Goal: Task Accomplishment & Management: Use online tool/utility

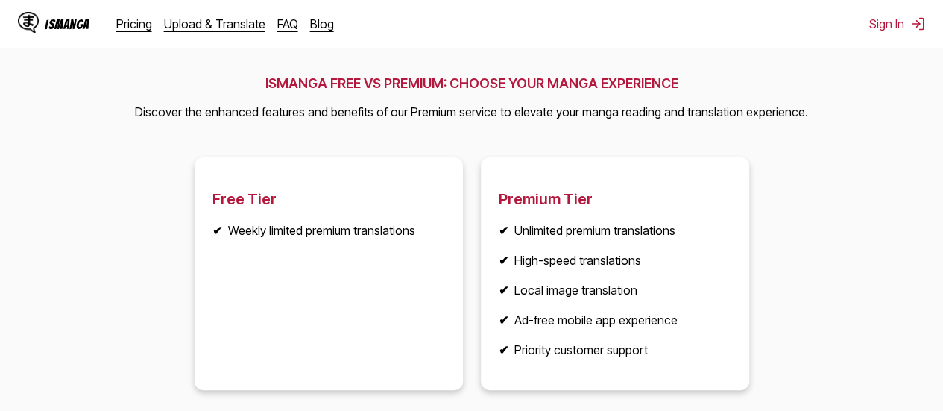
click at [358, 254] on article "Free Tier ✔ Weekly limited premium translations" at bounding box center [328, 273] width 268 height 232
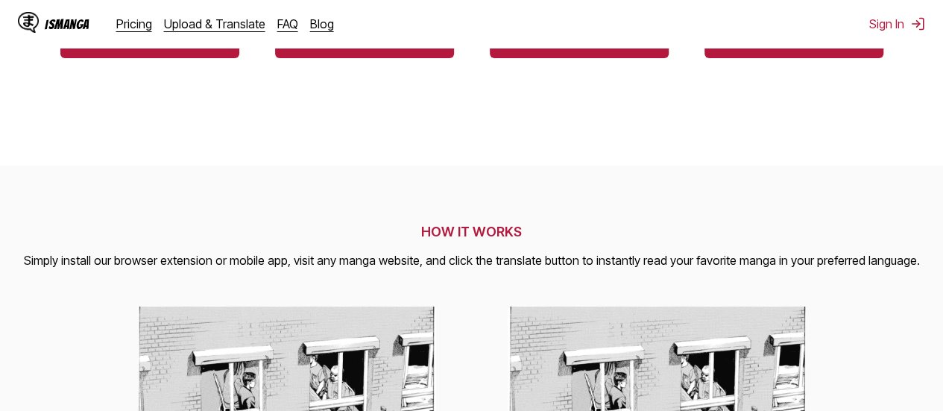
scroll to position [286, 0]
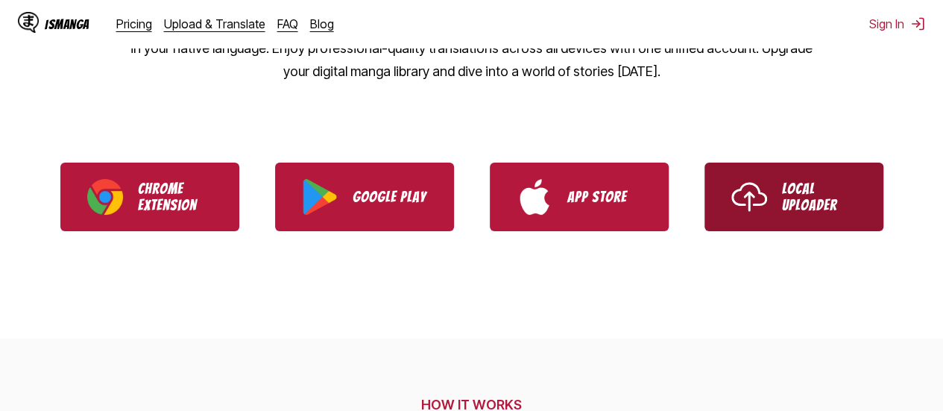
click at [779, 170] on link "Local Uploader" at bounding box center [793, 196] width 179 height 69
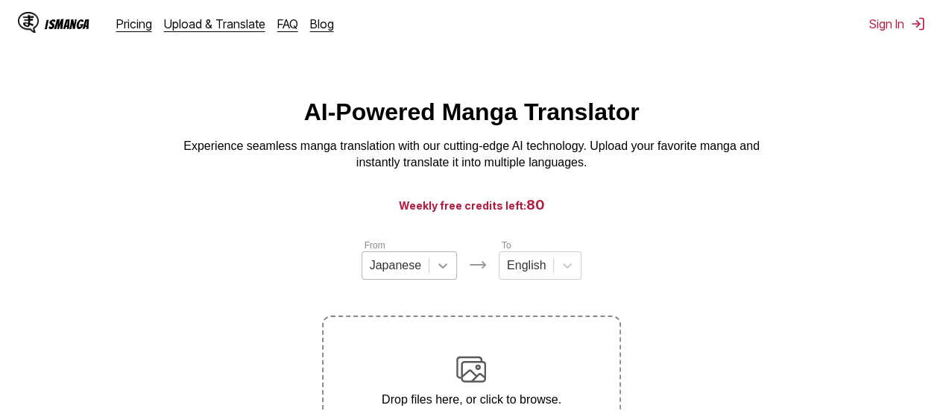
scroll to position [195, 0]
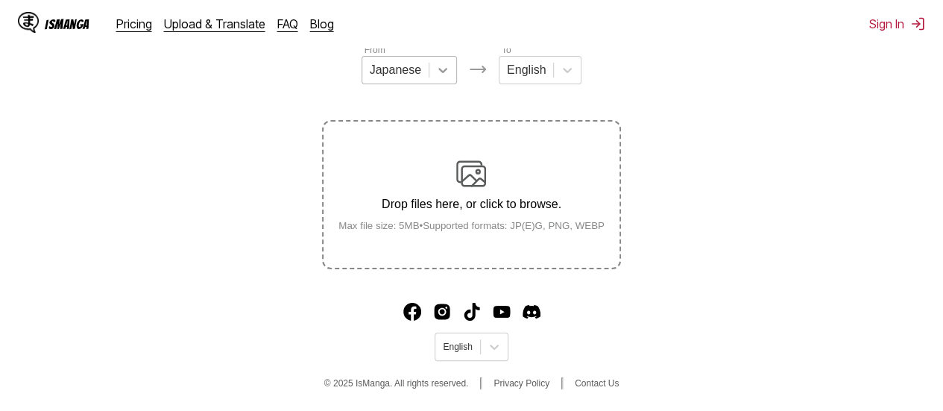
click at [447, 262] on label "Drop files here, or click to browse. Max file size: 5MB • Supported formats: JP…" at bounding box center [470, 194] width 295 height 146
click at [0, 0] on input "Drop files here, or click to browse. Max file size: 5MB • Supported formats: JP…" at bounding box center [0, 0] width 0 height 0
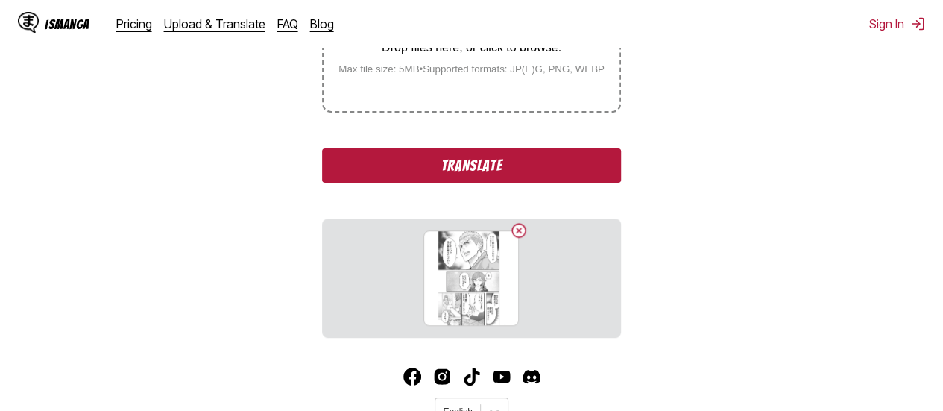
scroll to position [352, 0]
click at [435, 169] on button "Translate" at bounding box center [471, 165] width 298 height 34
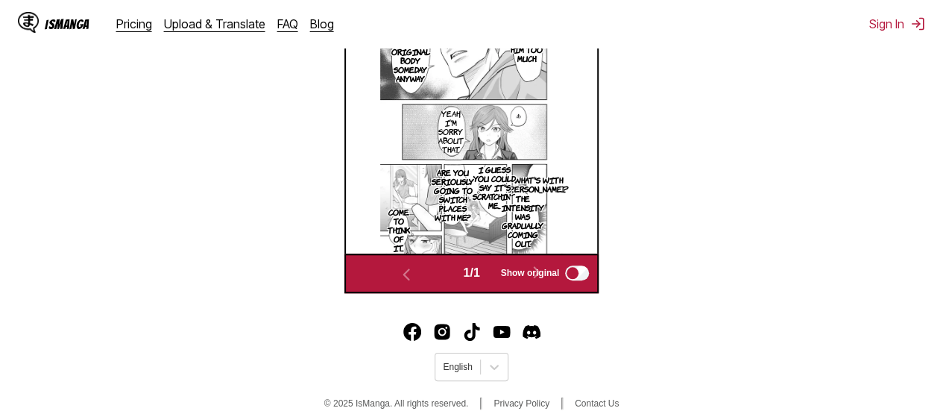
scroll to position [315, 0]
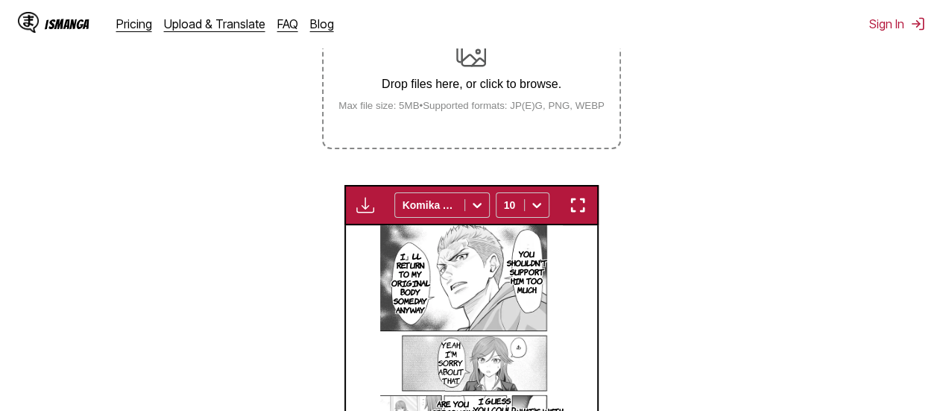
click at [483, 110] on small "Max file size: 5MB • Supported formats: JP(E)G, PNG, WEBP" at bounding box center [471, 105] width 290 height 11
click at [0, 0] on input "Drop files here, or click to browse. Max file size: 5MB • Supported formats: JP…" at bounding box center [0, 0] width 0 height 0
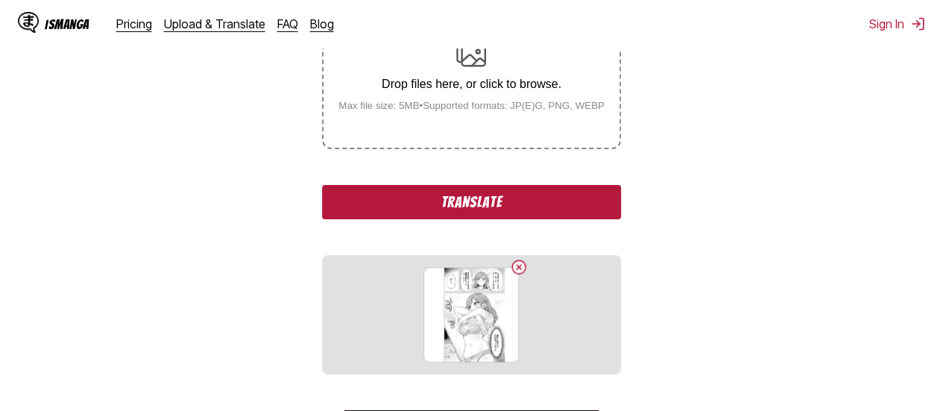
click at [439, 209] on button "Translate" at bounding box center [471, 202] width 298 height 34
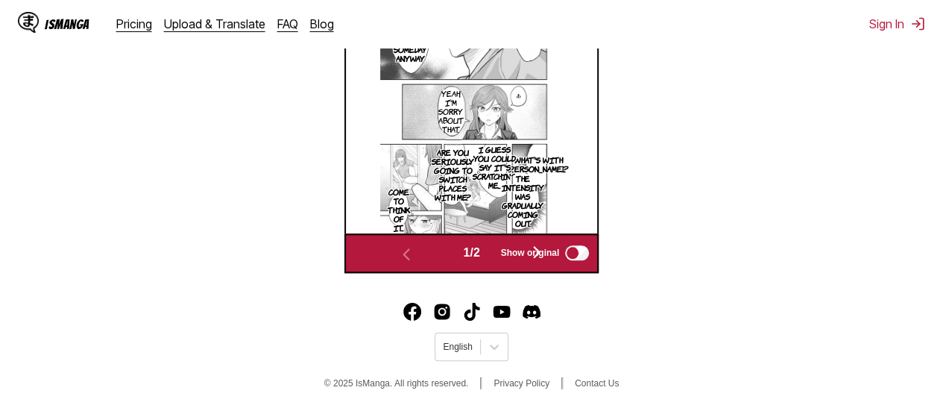
scroll to position [618, 0]
click at [536, 256] on span "Show original" at bounding box center [529, 253] width 59 height 10
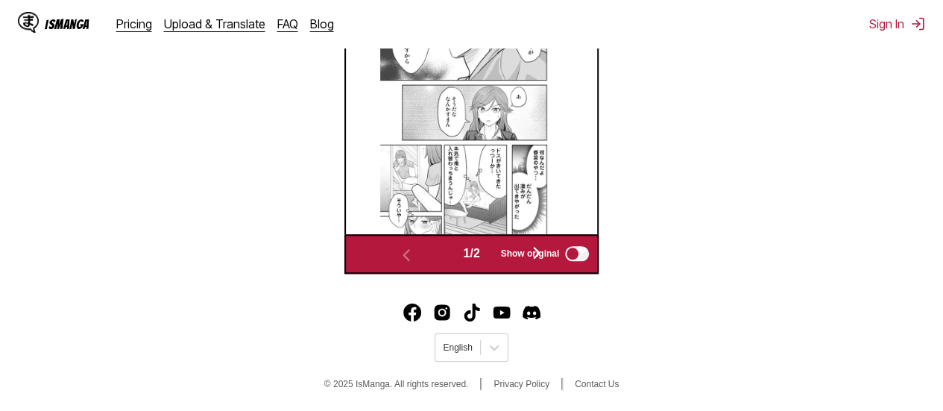
click at [541, 250] on span "Show original" at bounding box center [529, 253] width 59 height 10
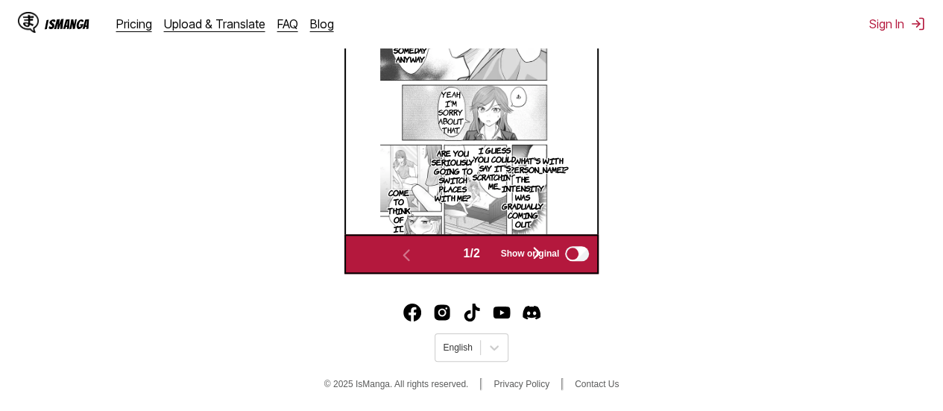
click at [541, 250] on span "Show original" at bounding box center [529, 253] width 59 height 10
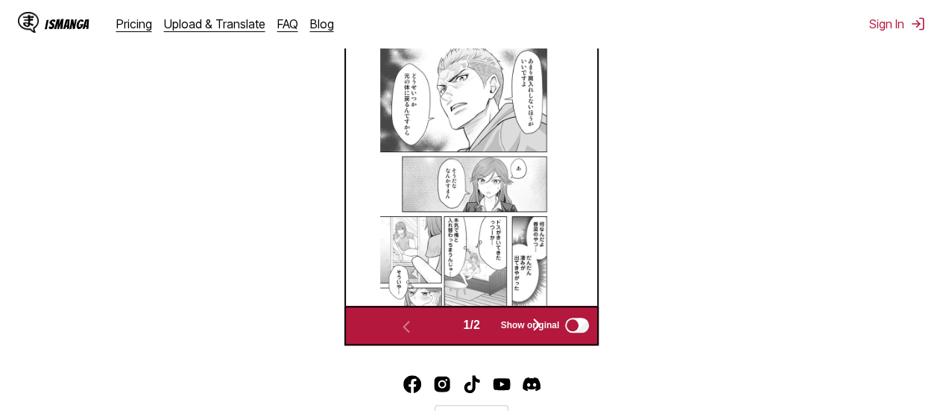
scroll to position [494, 0]
click at [522, 326] on span "Show original" at bounding box center [529, 325] width 59 height 10
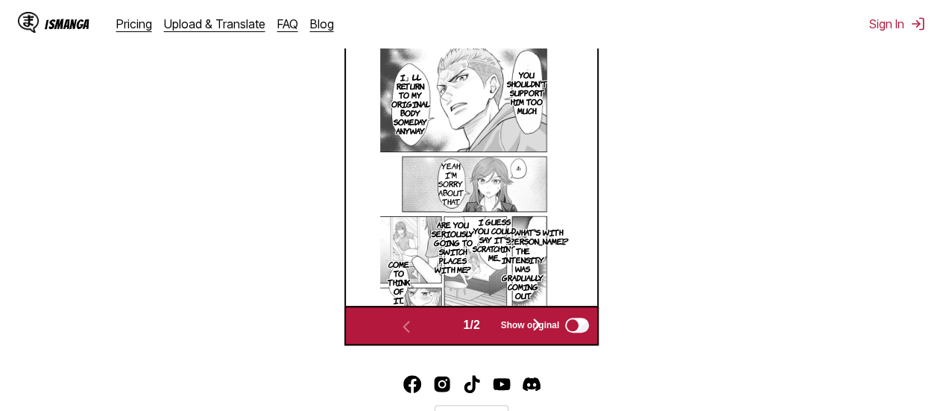
click at [519, 273] on p "The intensity was gradually coming out." at bounding box center [522, 273] width 48 height 60
click at [554, 180] on img at bounding box center [471, 175] width 182 height 259
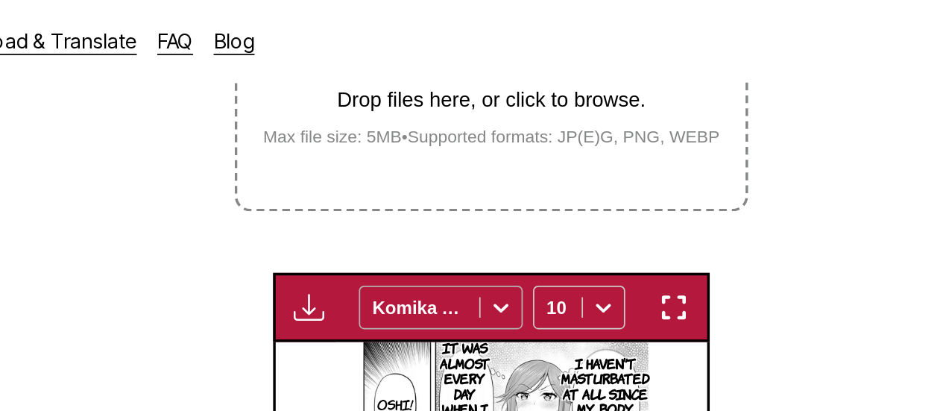
scroll to position [338, 0]
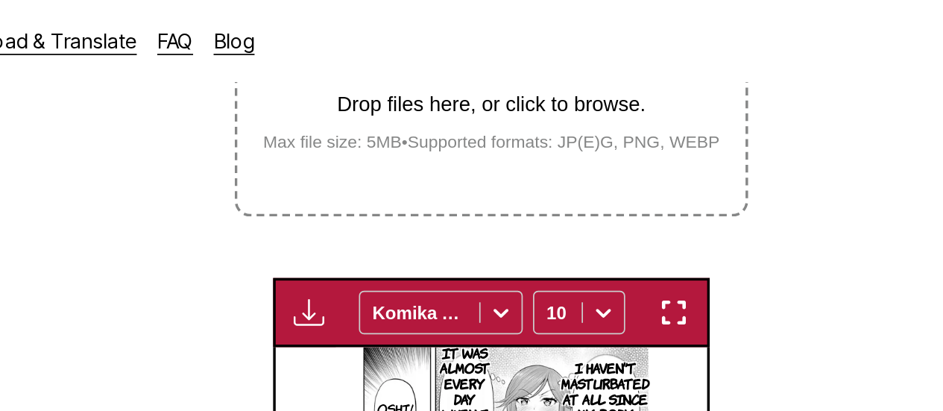
click at [456, 107] on label "Drop files here, or click to browse. Max file size: 5MB • Supported formats: JP…" at bounding box center [470, 51] width 295 height 146
click at [0, 0] on input "Drop files here, or click to browse. Max file size: 5MB • Supported formats: JP…" at bounding box center [0, 0] width 0 height 0
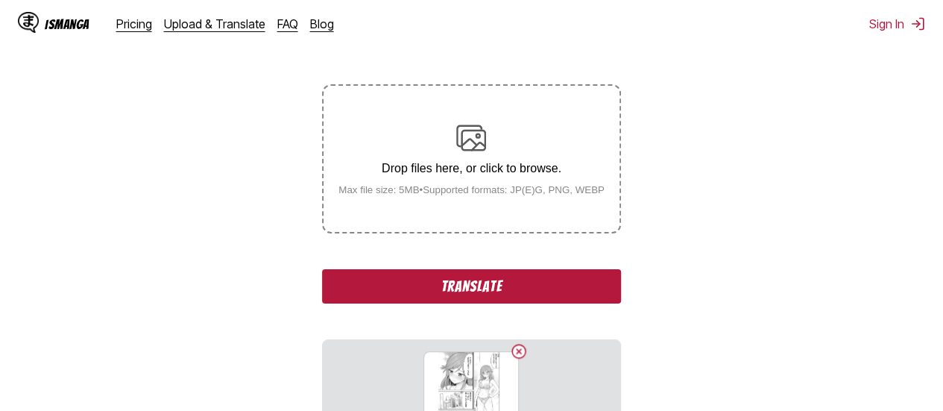
scroll to position [223, 0]
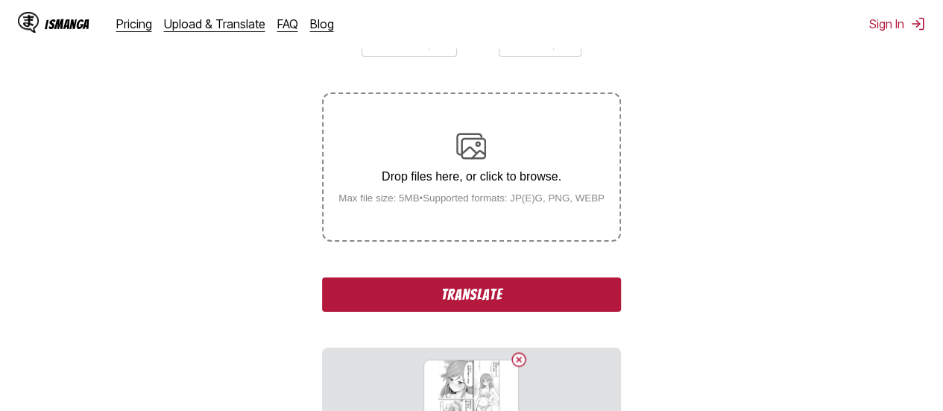
click at [427, 286] on button "Translate" at bounding box center [471, 294] width 298 height 34
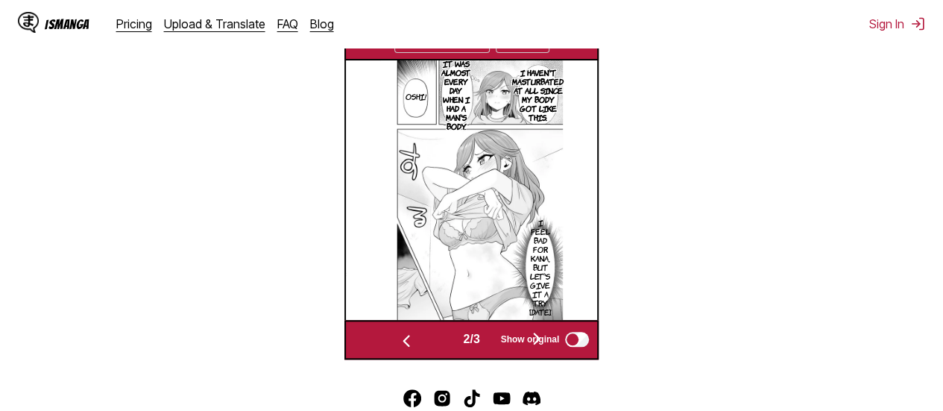
scroll to position [547, 0]
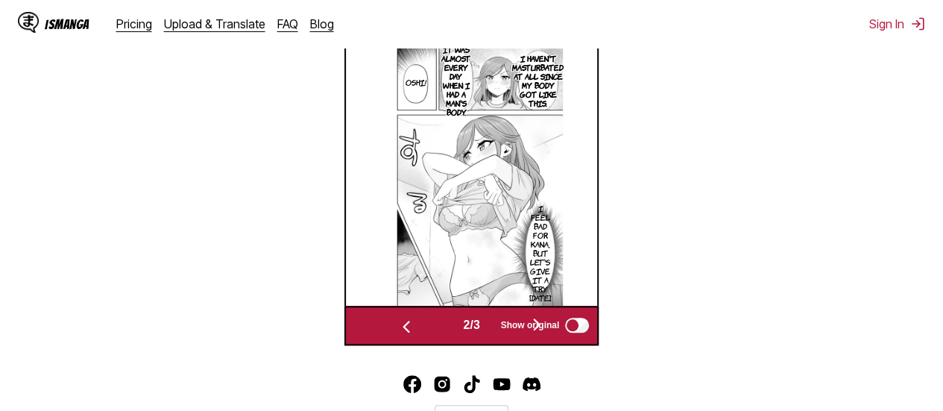
click at [525, 114] on img at bounding box center [472, 175] width 182 height 259
click at [501, 151] on img at bounding box center [472, 175] width 182 height 259
click at [492, 183] on img at bounding box center [472, 175] width 182 height 259
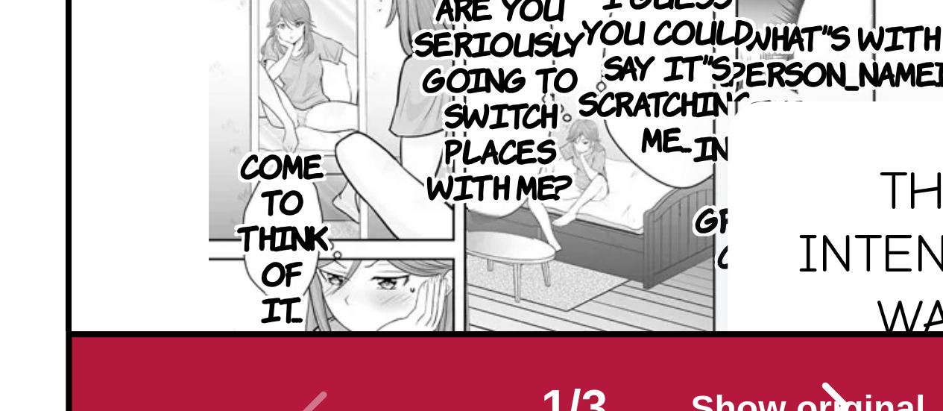
scroll to position [493, 0]
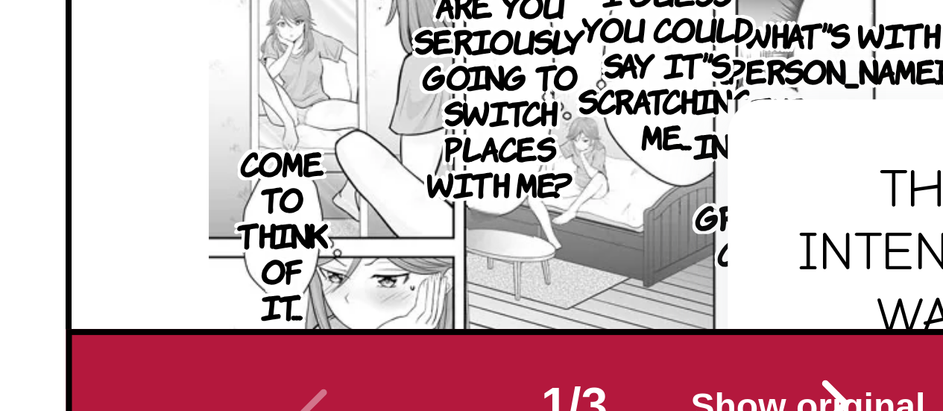
click at [518, 291] on div "The intensity was gradually coming out." at bounding box center [560, 312] width 101 height 127
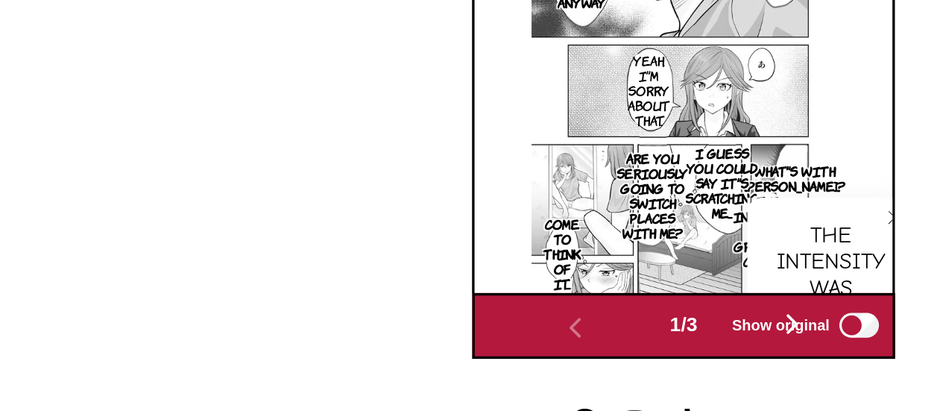
click at [586, 221] on div "You shouldn't support him too much. I」ll return to my original body someday any…" at bounding box center [471, 176] width 251 height 259
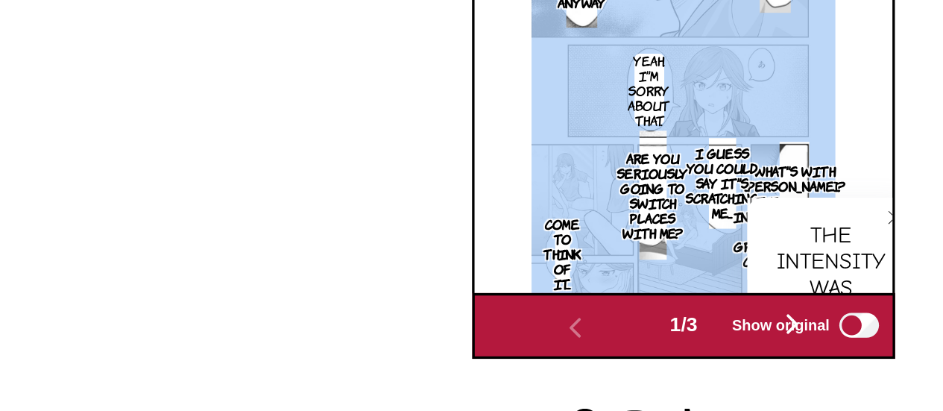
click at [586, 221] on div "You shouldn't support him too much. I」ll return to my original body someday any…" at bounding box center [471, 176] width 251 height 259
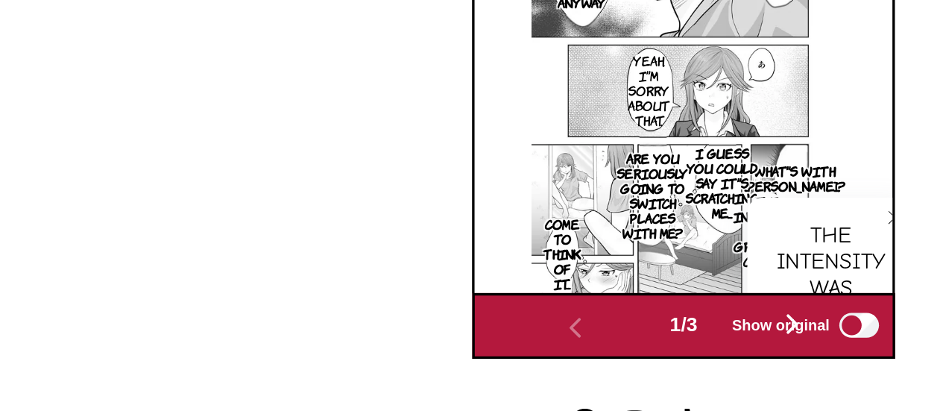
click at [542, 219] on section "What's with Kana...?" at bounding box center [538, 236] width 18 height 43
click at [586, 272] on button "close-tooltip" at bounding box center [598, 261] width 24 height 24
